Goal: Task Accomplishment & Management: Complete application form

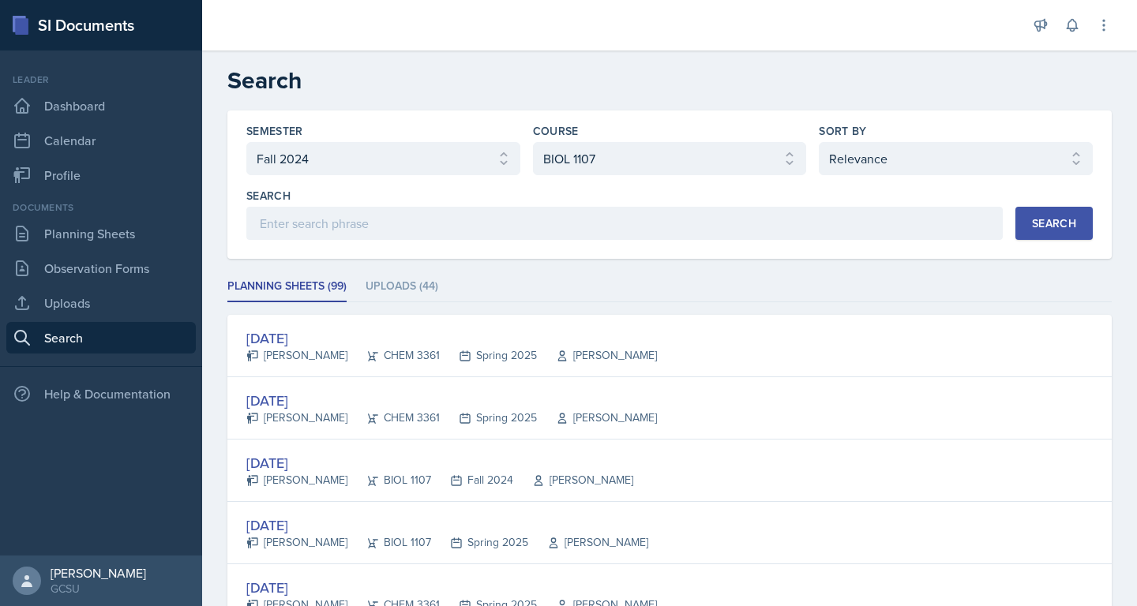
select select "838c426c-7ba8-4b05-94c8-22f19dd4c5cc"
select select "6d02d006-d2ce-4ab3-bc11-53b48f3c94ca"
select select "1"
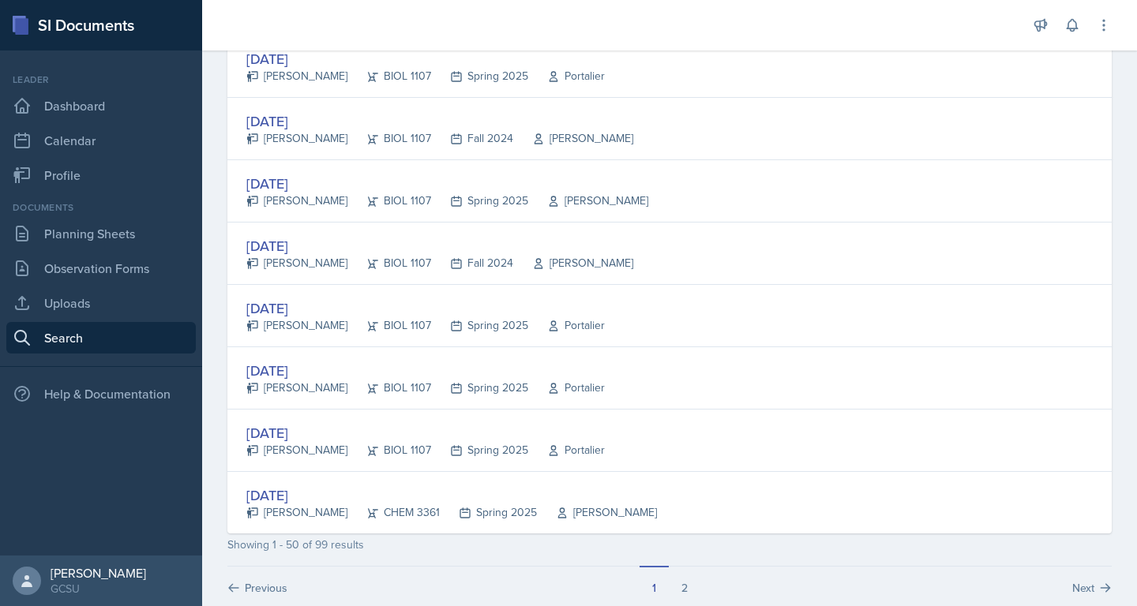
scroll to position [2902, 0]
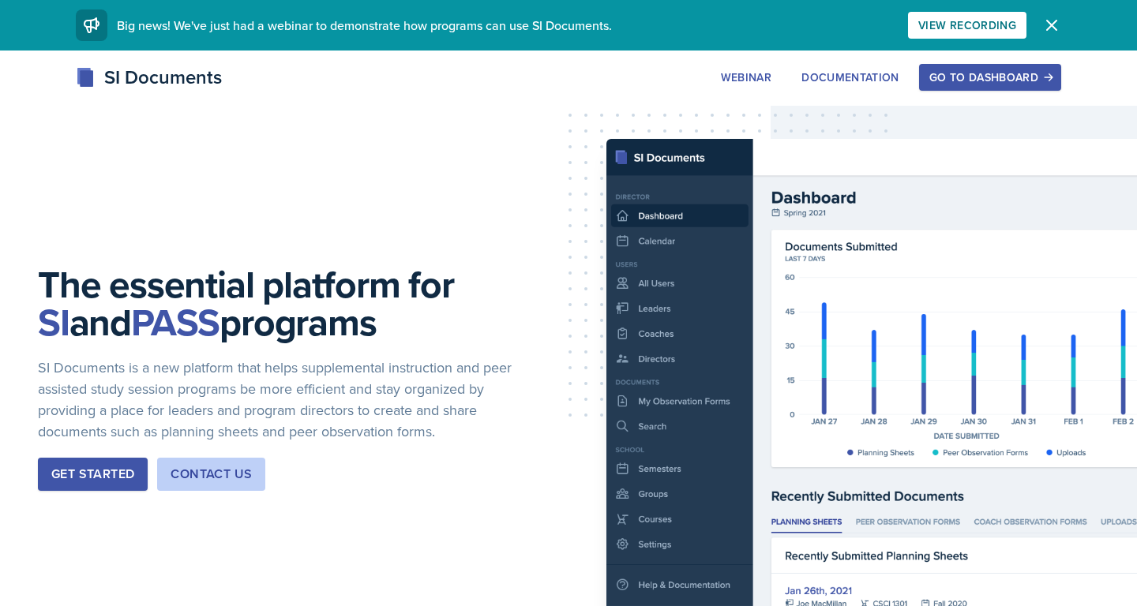
click at [995, 67] on button "Go to Dashboard" at bounding box center [990, 77] width 142 height 27
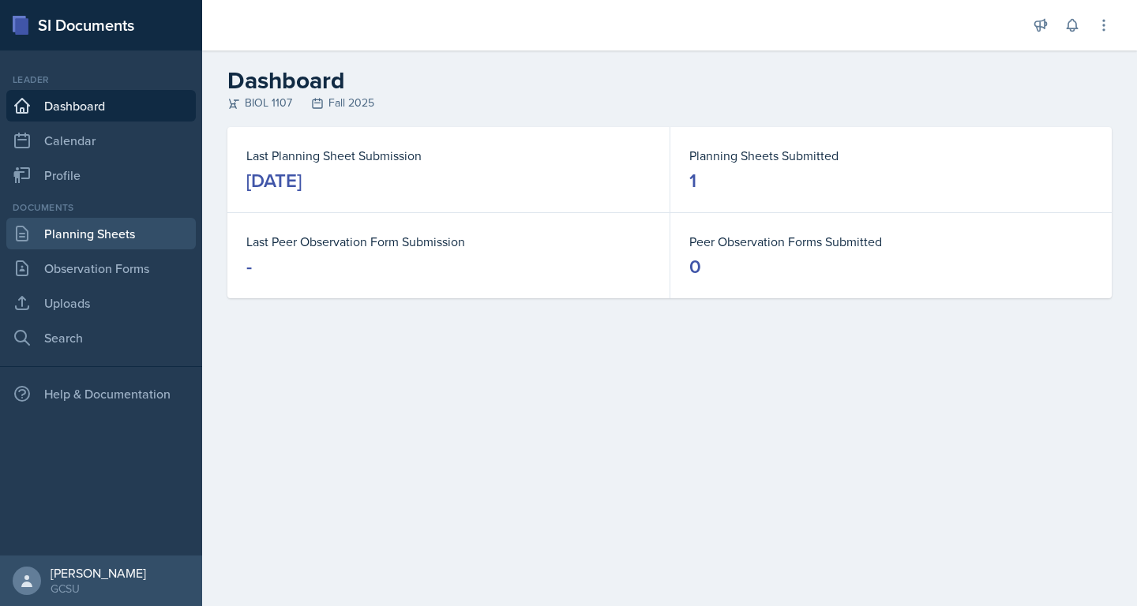
click at [83, 231] on link "Planning Sheets" at bounding box center [100, 234] width 189 height 32
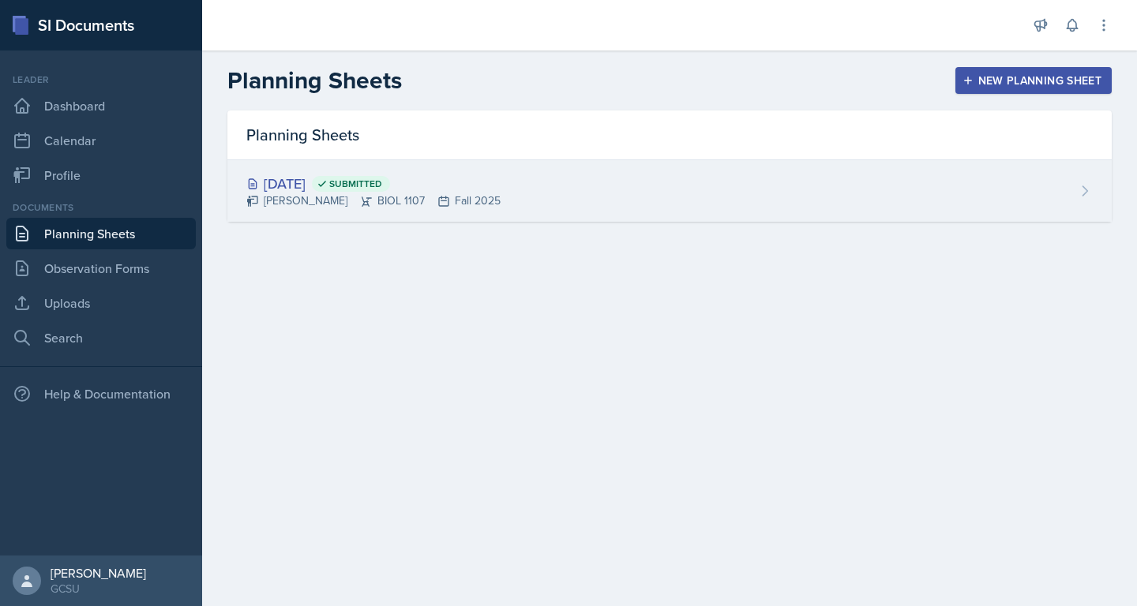
click at [382, 189] on span "Submitted" at bounding box center [355, 184] width 53 height 13
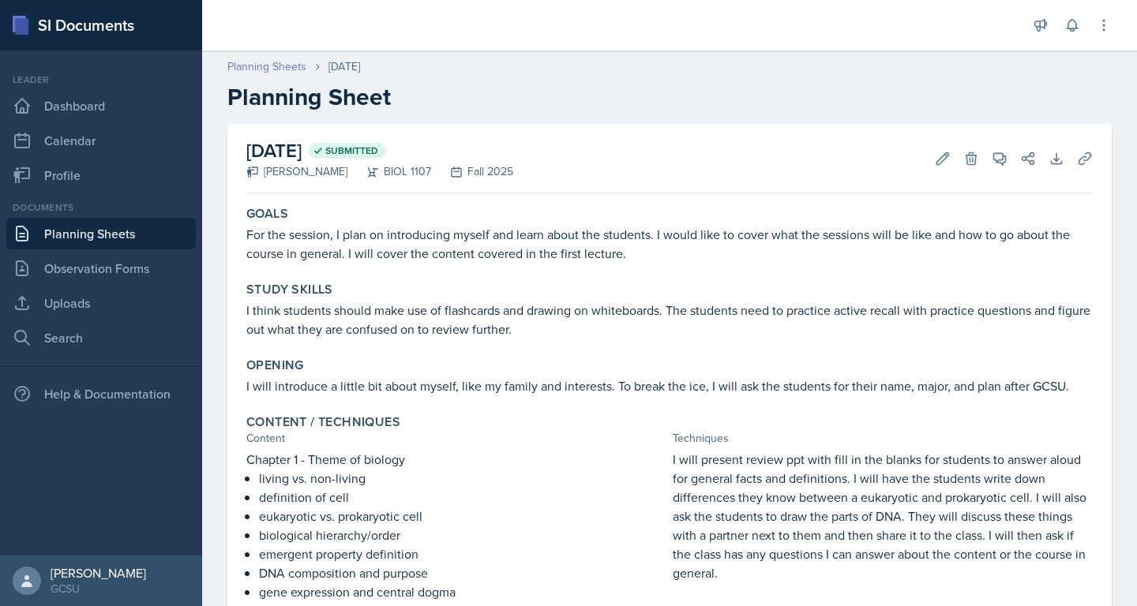
click at [265, 63] on link "Planning Sheets" at bounding box center [266, 66] width 79 height 17
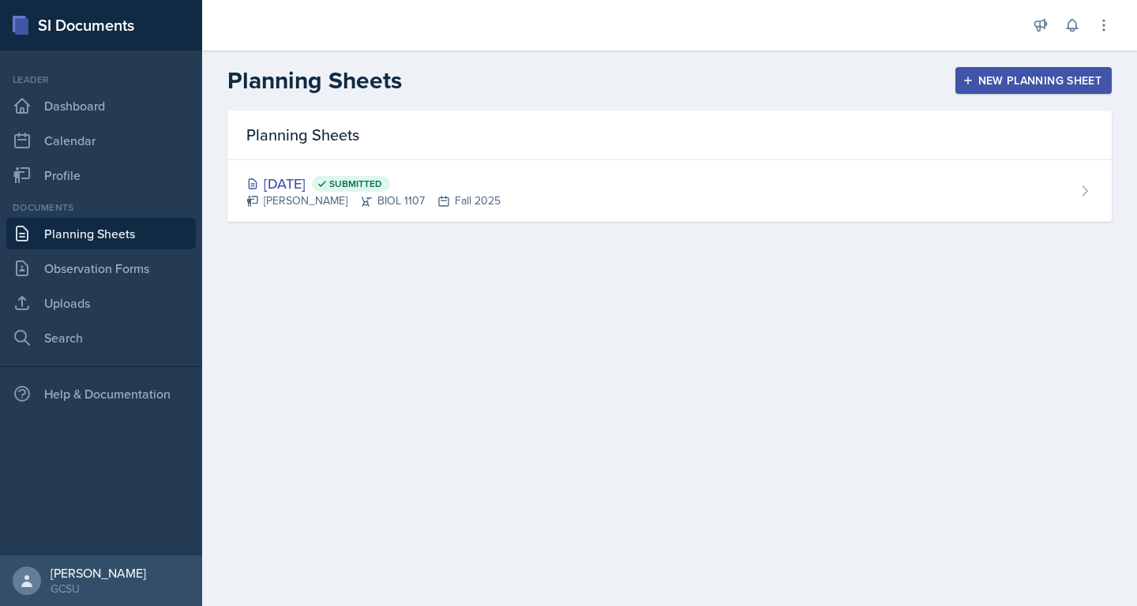
click at [1036, 78] on div "New Planning Sheet" at bounding box center [1033, 80] width 136 height 13
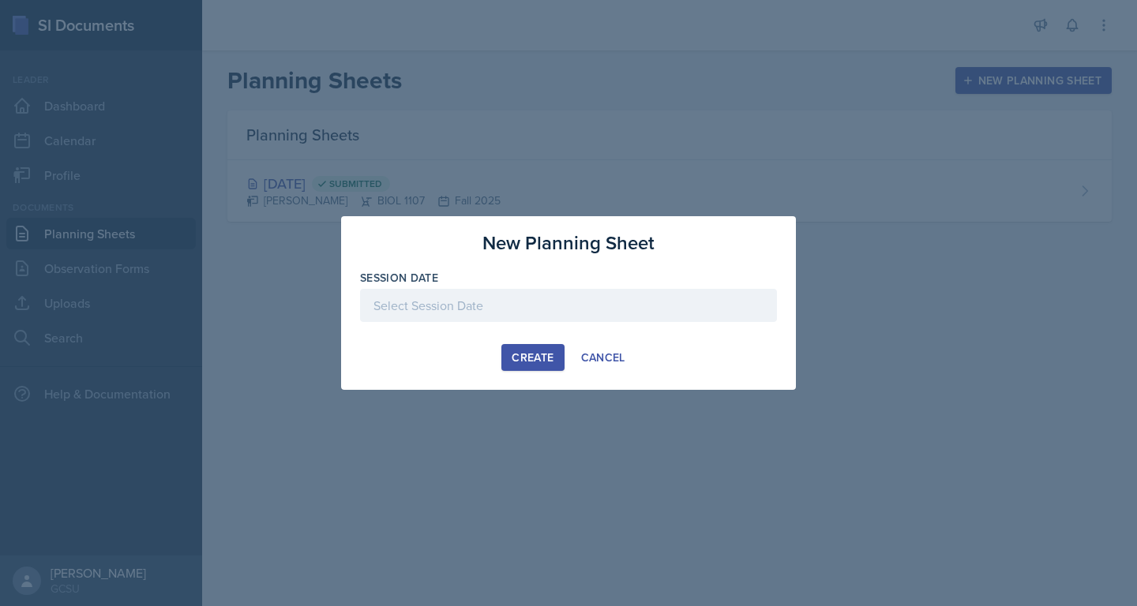
click at [592, 317] on div at bounding box center [568, 305] width 417 height 33
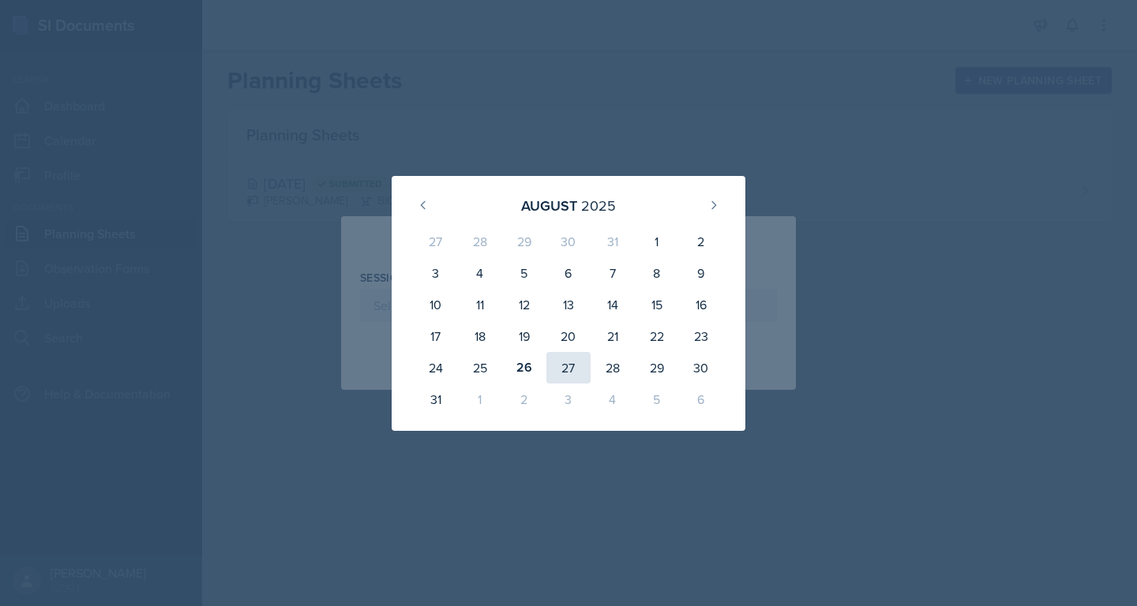
click at [574, 369] on div "27" at bounding box center [568, 368] width 44 height 32
type input "August 27th, 2025"
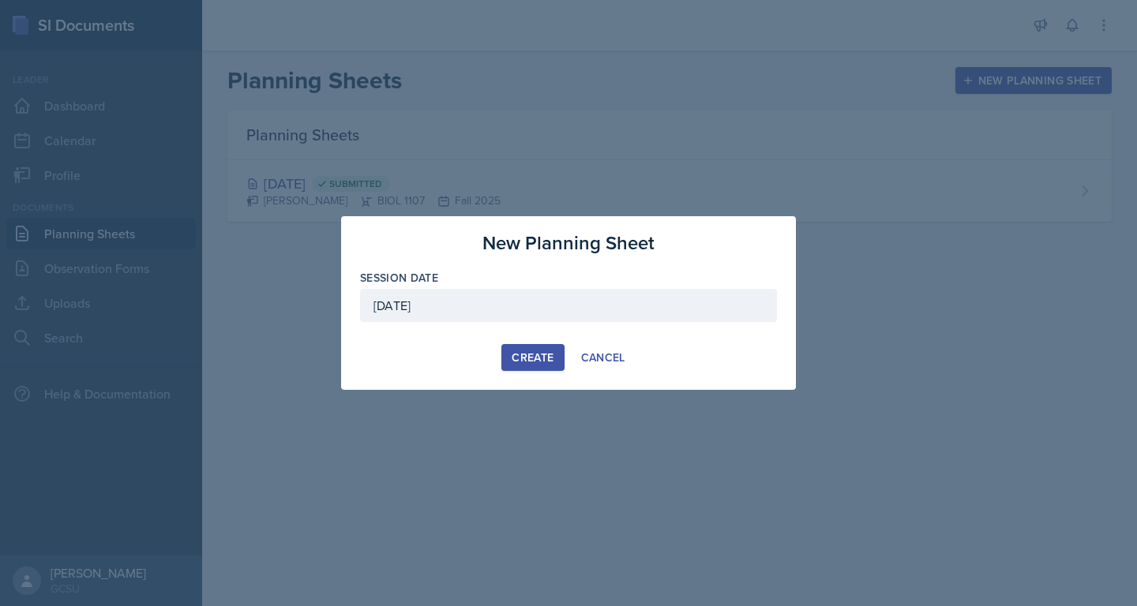
click at [538, 351] on div "Create" at bounding box center [533, 357] width 42 height 13
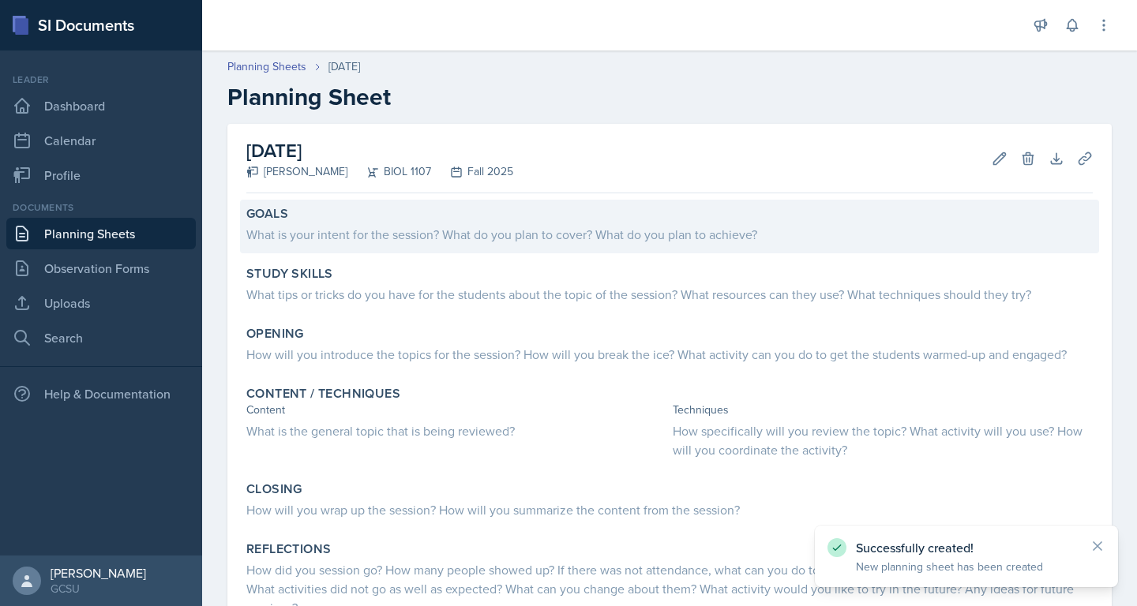
click at [436, 221] on div "Goals" at bounding box center [669, 214] width 846 height 16
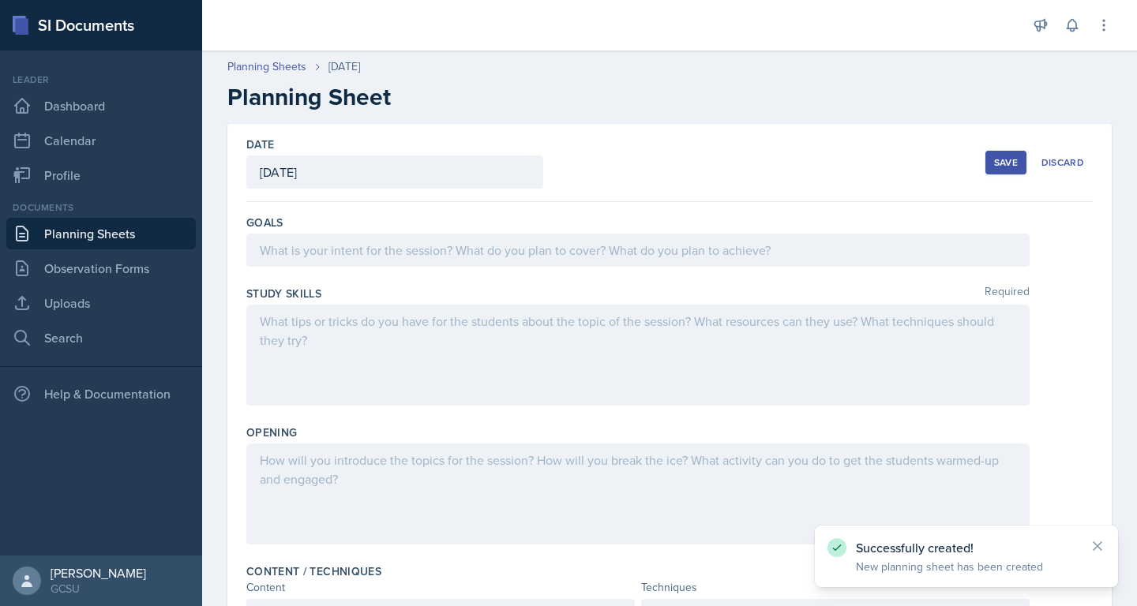
click at [424, 257] on div at bounding box center [637, 250] width 783 height 33
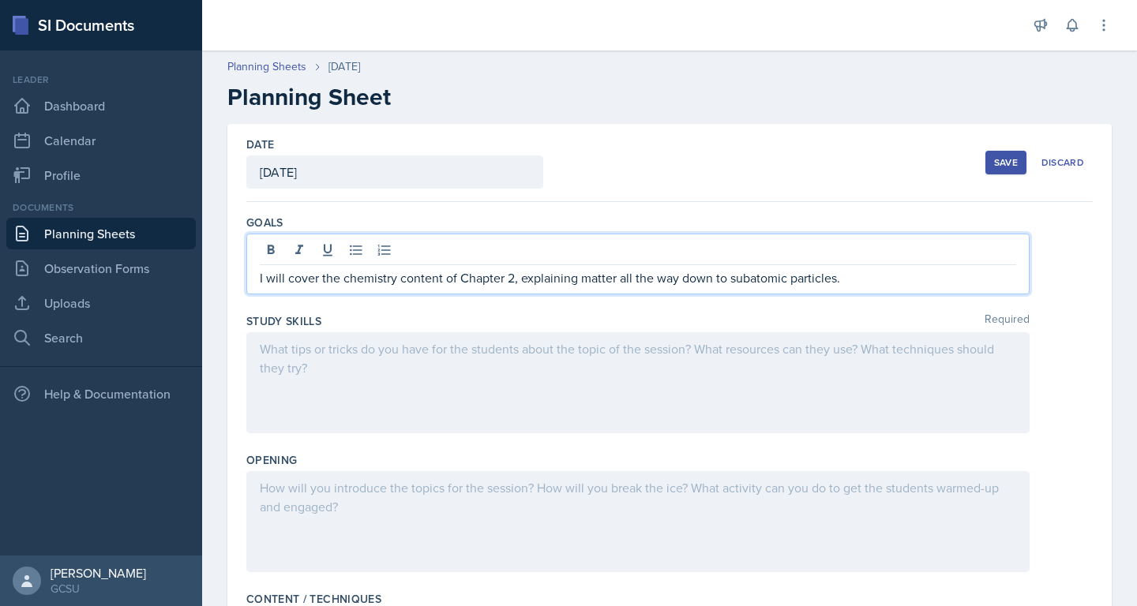
click at [328, 354] on div at bounding box center [637, 382] width 783 height 101
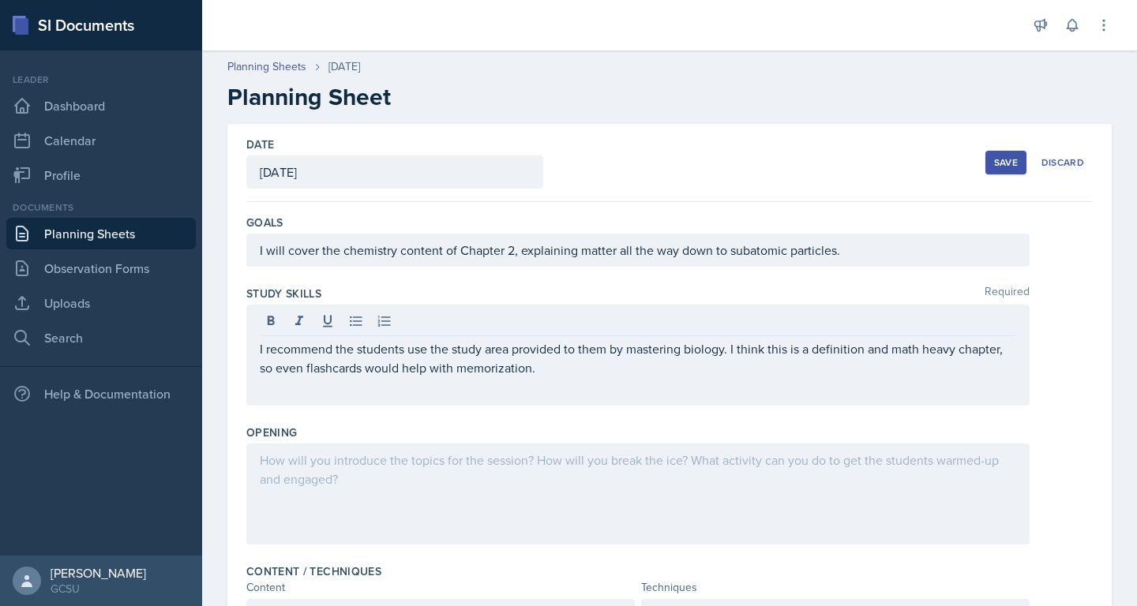
click at [436, 470] on div at bounding box center [637, 494] width 783 height 101
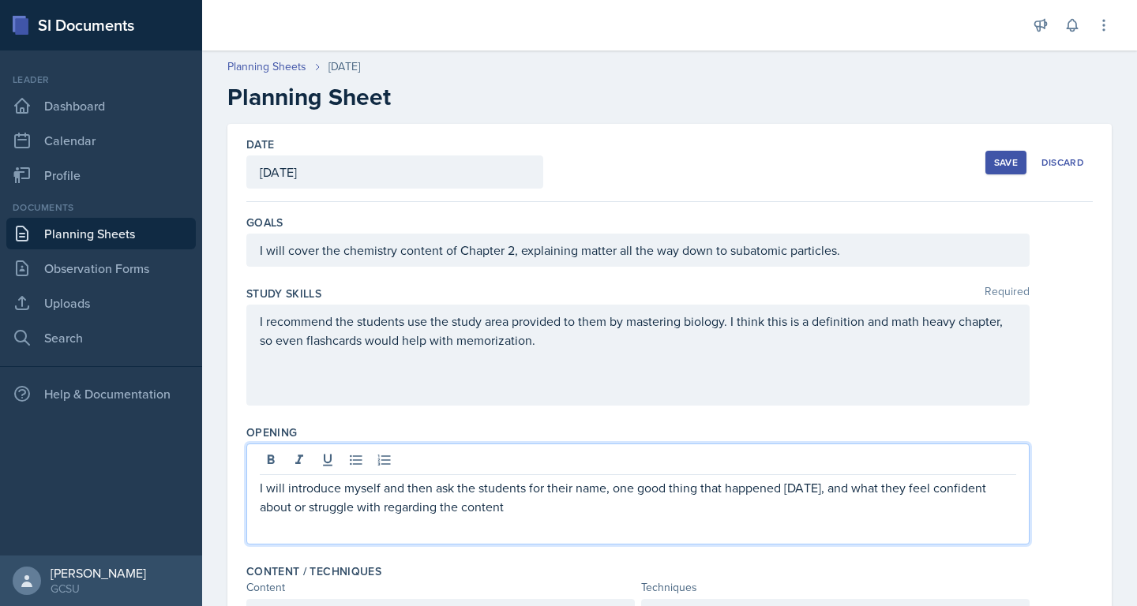
click at [500, 506] on p "I will introduce myself and then ask the students for their name, one good thin…" at bounding box center [638, 497] width 756 height 38
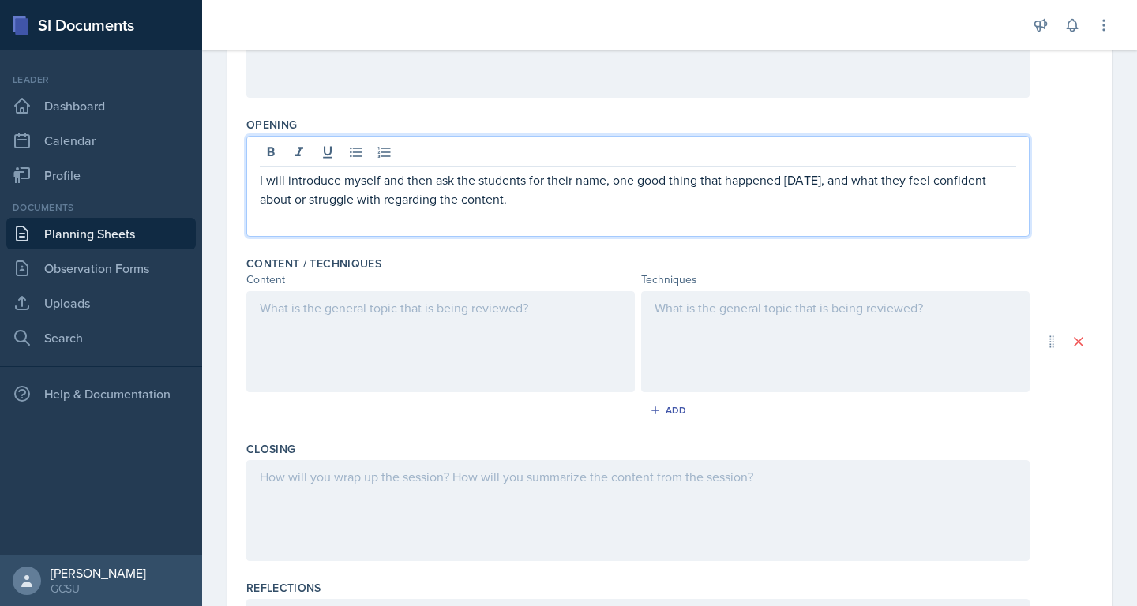
scroll to position [335, 0]
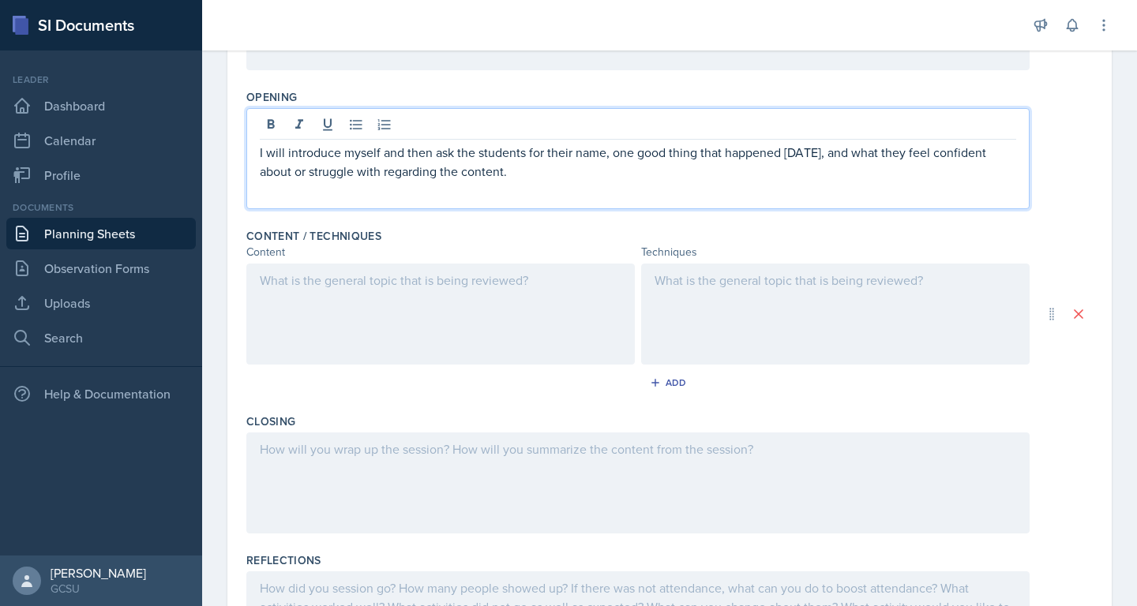
click at [488, 290] on p at bounding box center [441, 280] width 362 height 19
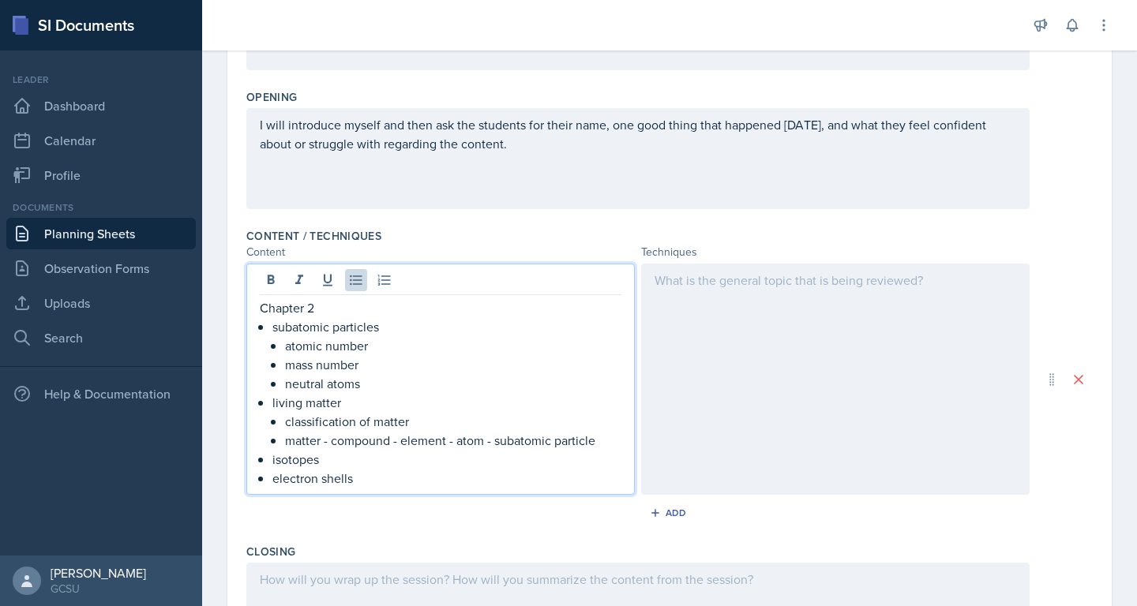
click at [677, 333] on div at bounding box center [835, 379] width 388 height 231
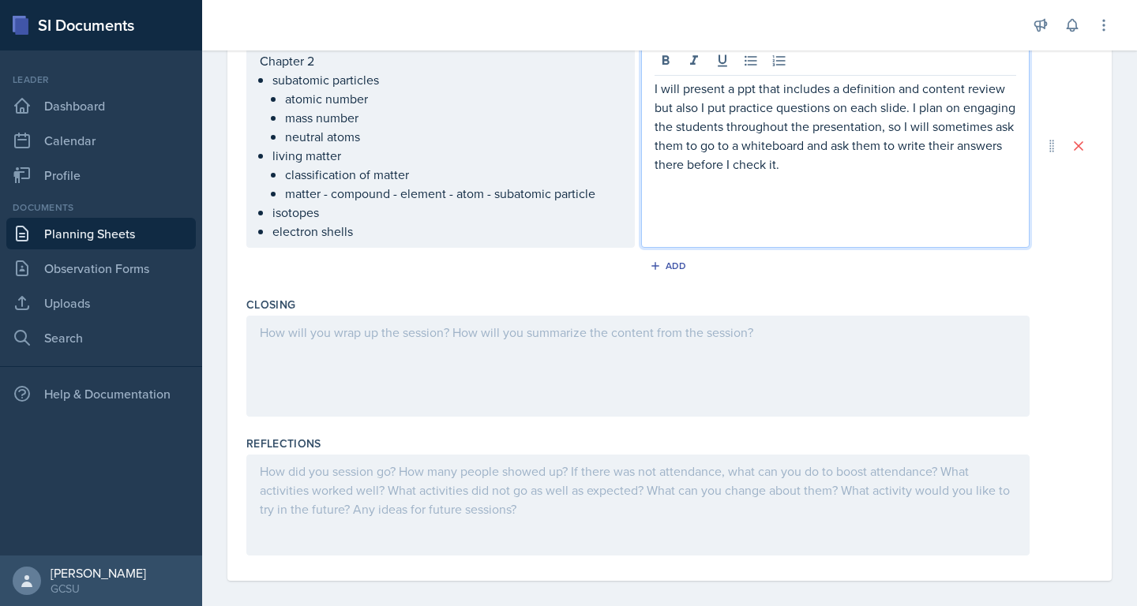
scroll to position [568, 0]
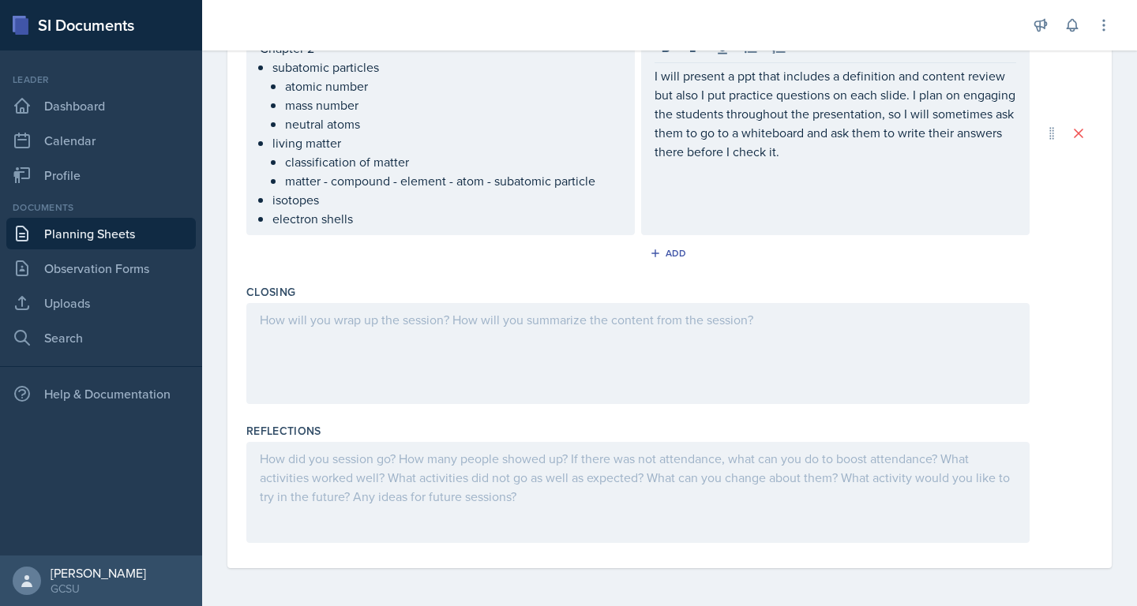
click at [854, 359] on div at bounding box center [637, 353] width 783 height 101
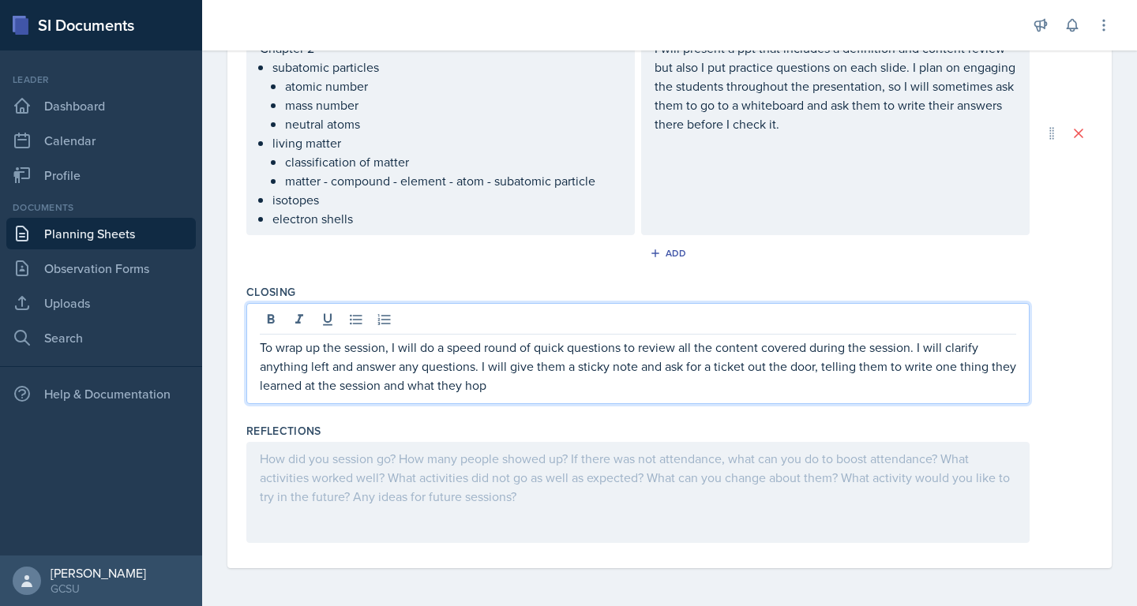
click at [437, 392] on p "To wrap up the session, I will do a speed round of quick questions to review al…" at bounding box center [638, 366] width 756 height 57
click at [519, 386] on p "To wrap up the session, I will do a speed round of quick questions to review al…" at bounding box center [638, 366] width 756 height 57
click at [710, 416] on div "Closing To wrap up the session, I will do a speed round of quick questions to r…" at bounding box center [669, 347] width 846 height 139
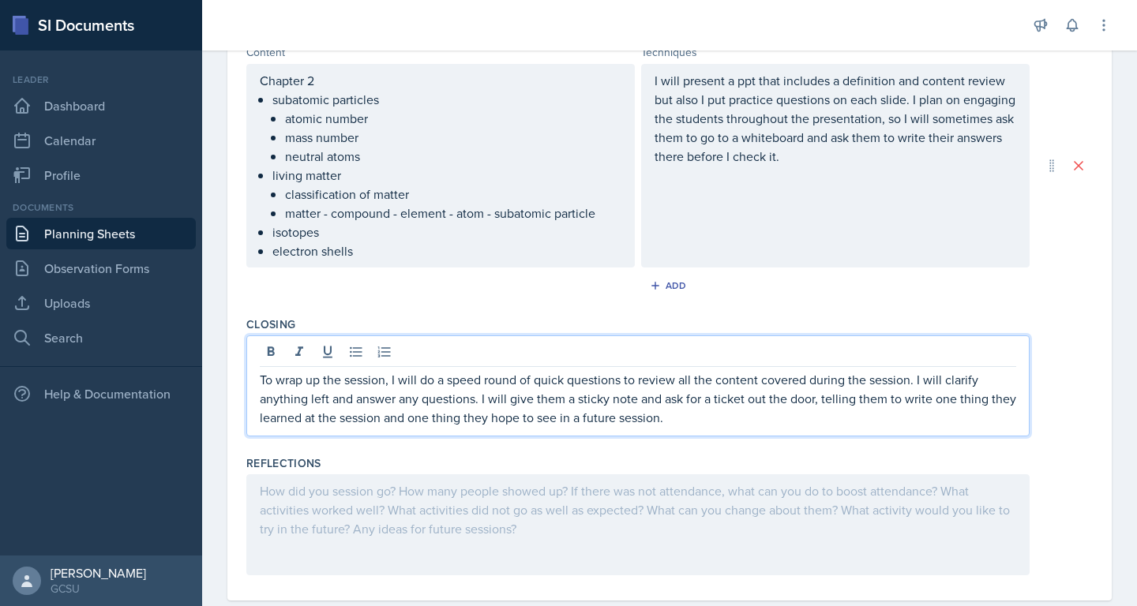
click at [729, 388] on p "To wrap up the session, I will do a speed round of quick questions to review al…" at bounding box center [638, 398] width 756 height 57
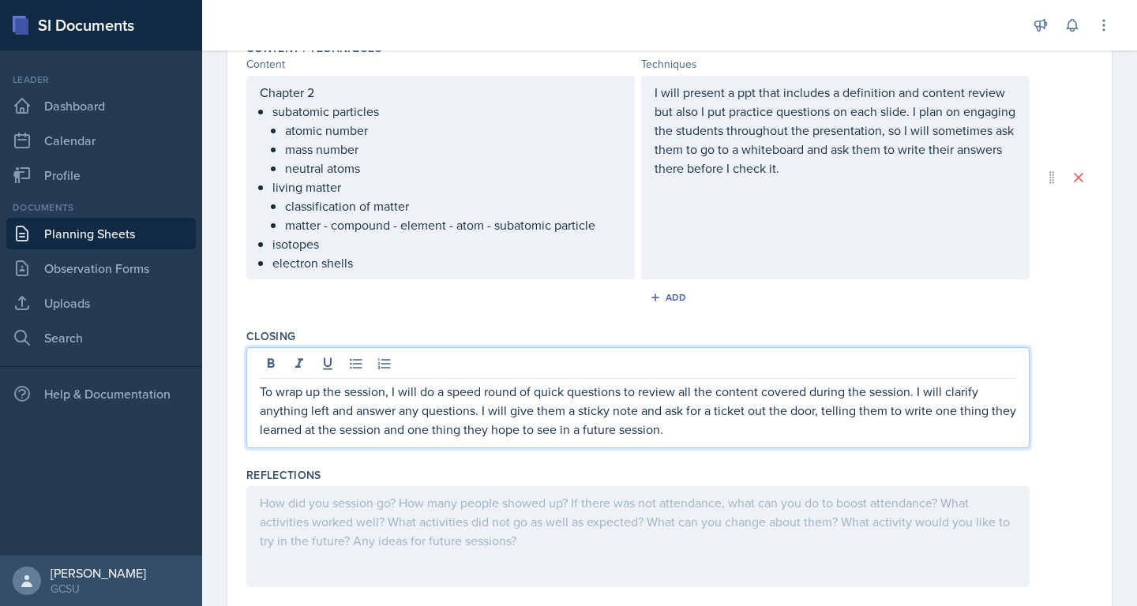
scroll to position [519, 0]
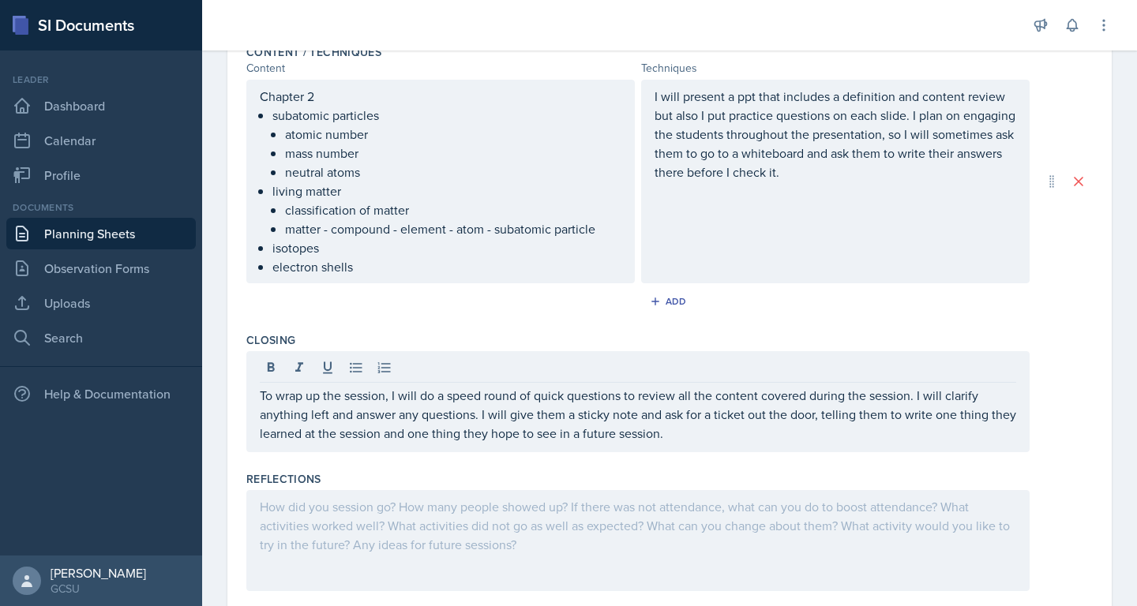
click at [696, 329] on div "Closing To wrap up the session, I will do a speed round of quick questions to r…" at bounding box center [669, 395] width 846 height 139
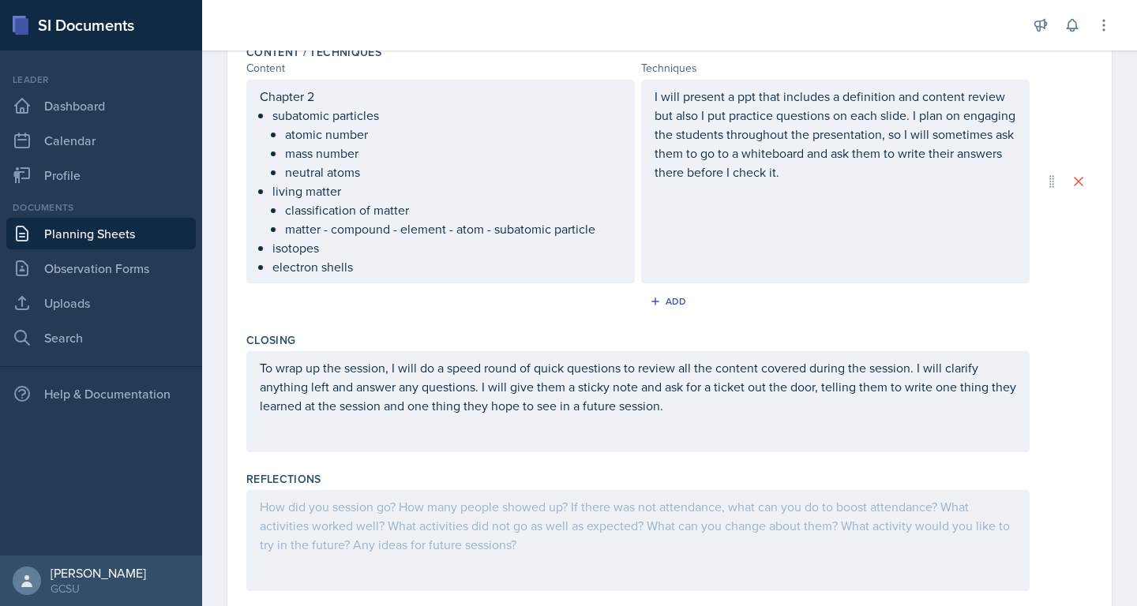
scroll to position [0, 0]
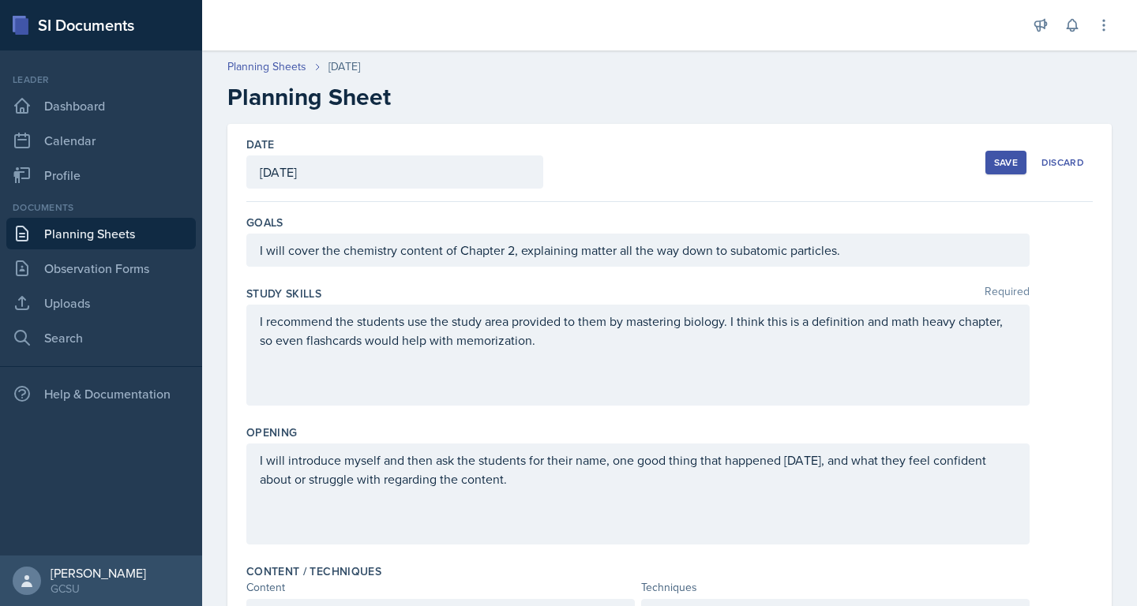
click at [1017, 156] on div "Save" at bounding box center [1006, 162] width 24 height 13
